Goal: Answer question/provide support

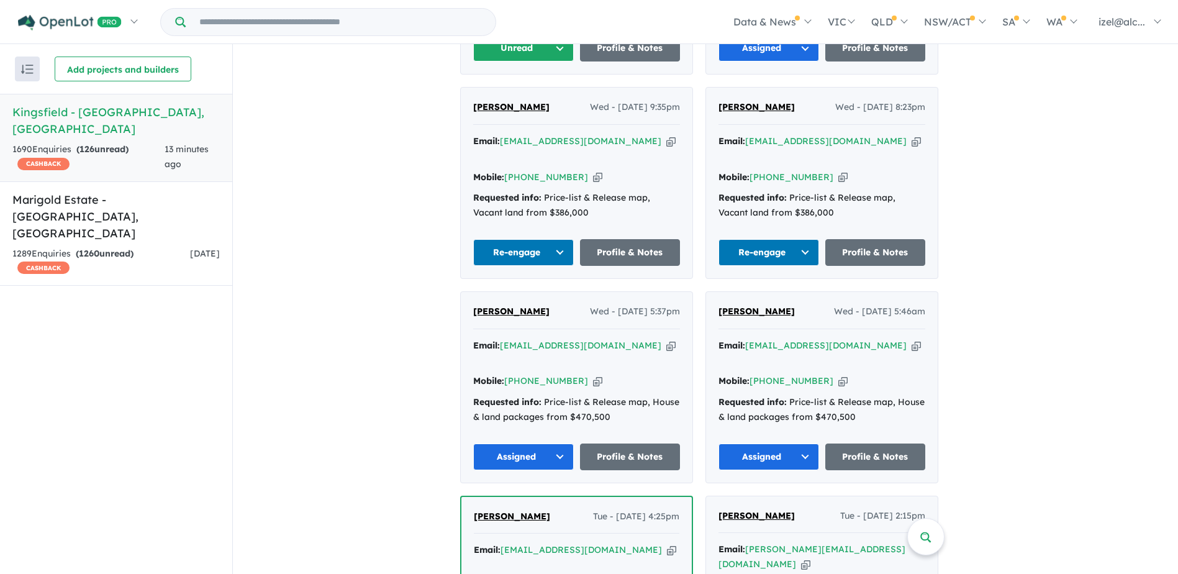
scroll to position [942, 0]
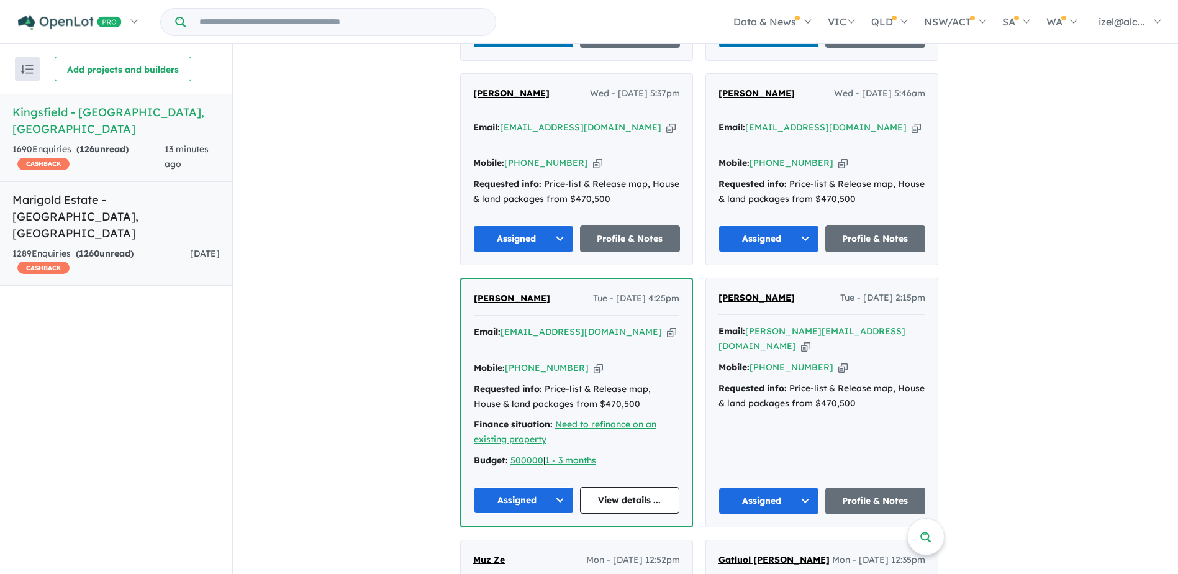
click at [130, 191] on h5 "Marigold Estate - [GEOGRAPHIC_DATA] , [GEOGRAPHIC_DATA]" at bounding box center [115, 216] width 207 height 50
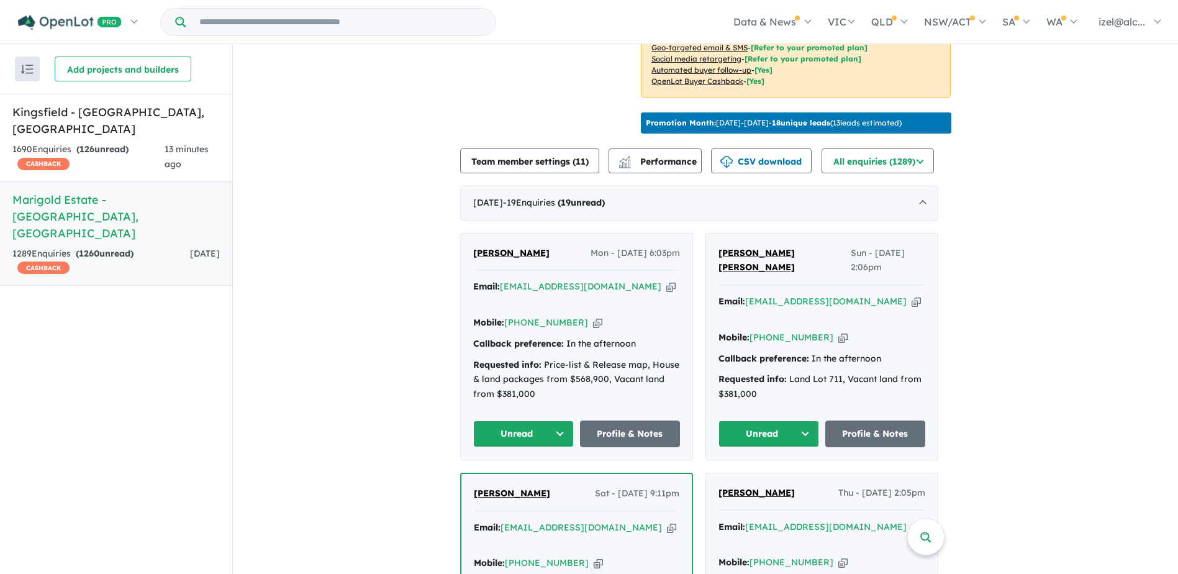
scroll to position [371, 0]
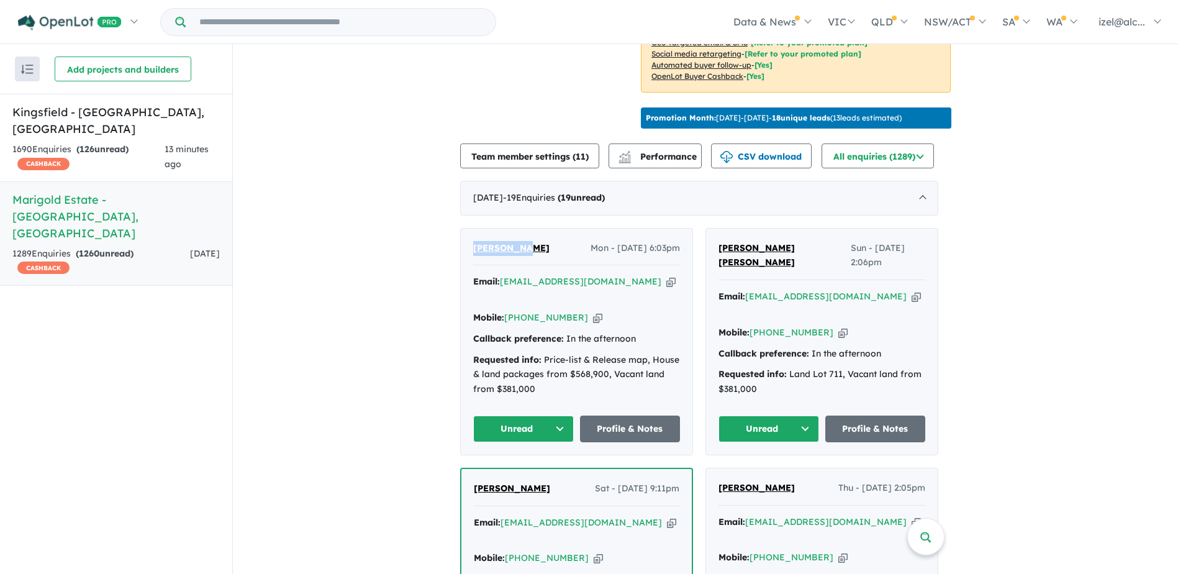
copy span "[PERSON_NAME]"
drag, startPoint x: 538, startPoint y: 236, endPoint x: 464, endPoint y: 236, distance: 74.5
click at [464, 236] on div "[PERSON_NAME] Mon - [DATE] 6:03pm Email: [EMAIL_ADDRESS][DOMAIN_NAME] Copied! M…" at bounding box center [577, 341] width 232 height 226
click at [539, 254] on div "[PERSON_NAME] Mon - [DATE] 6:03pm" at bounding box center [576, 253] width 207 height 25
copy span "[PERSON_NAME]"
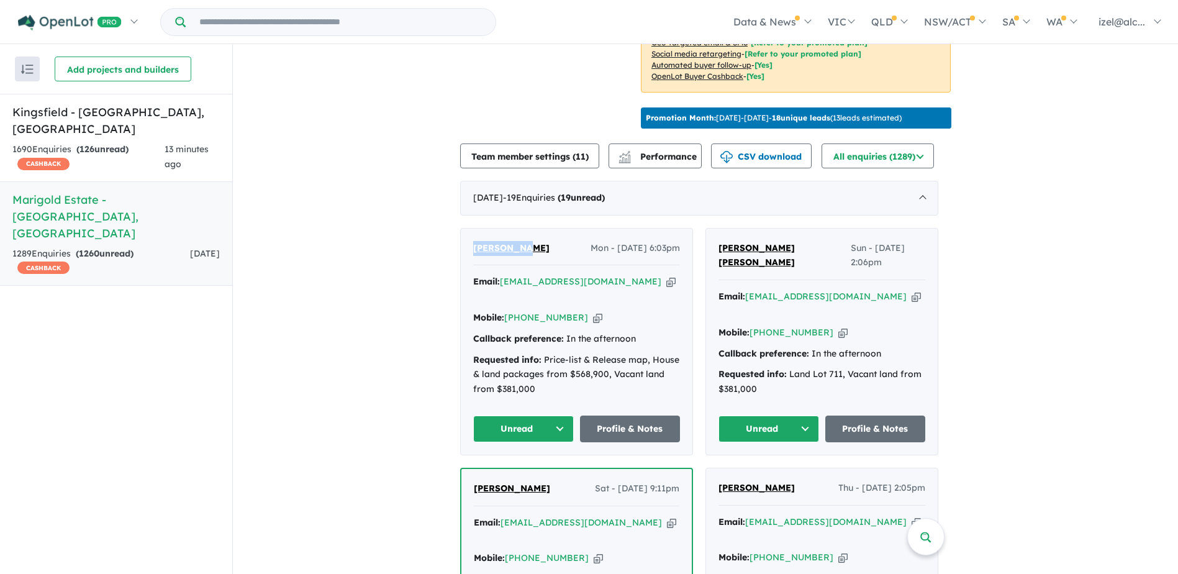
drag, startPoint x: 533, startPoint y: 245, endPoint x: 455, endPoint y: 243, distance: 77.6
click at [666, 278] on icon "button" at bounding box center [670, 281] width 9 height 13
copy span "[PERSON_NAME]"
click at [593, 311] on icon "button" at bounding box center [597, 317] width 9 height 13
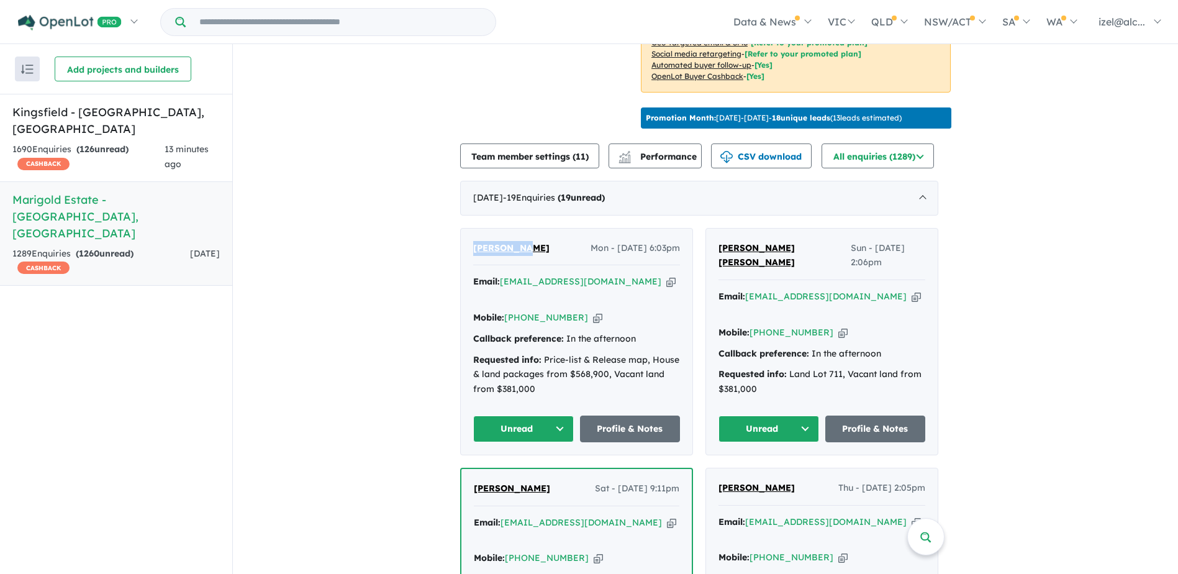
copy span "[PERSON_NAME]"
